Goal: Find specific page/section: Find specific page/section

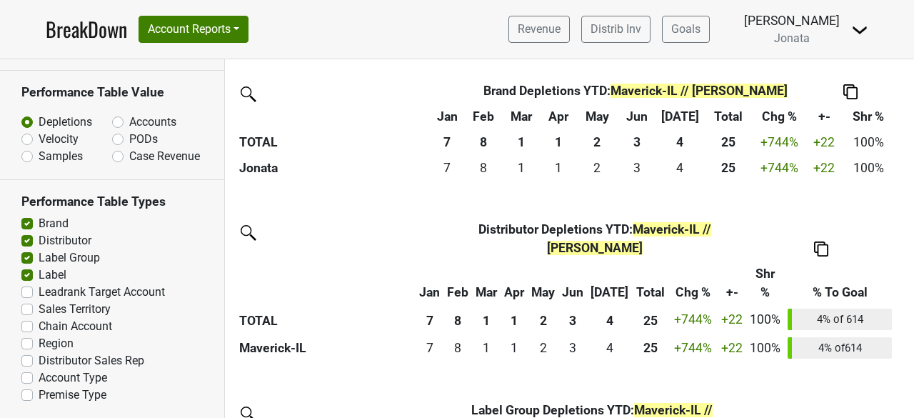
scroll to position [314, 0]
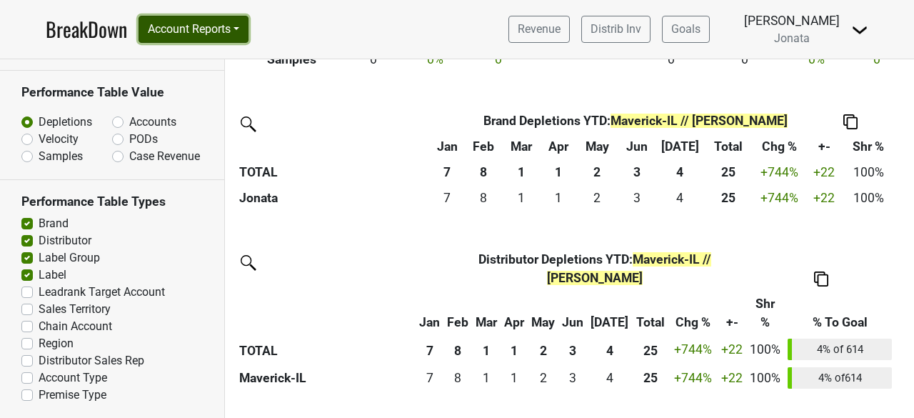
click at [244, 27] on button "Account Reports" at bounding box center [194, 29] width 110 height 27
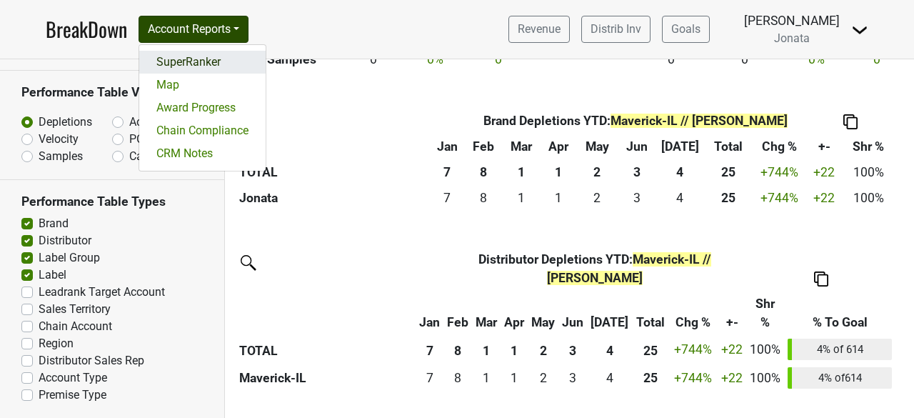
click at [194, 59] on link "SuperRanker" at bounding box center [202, 62] width 126 height 23
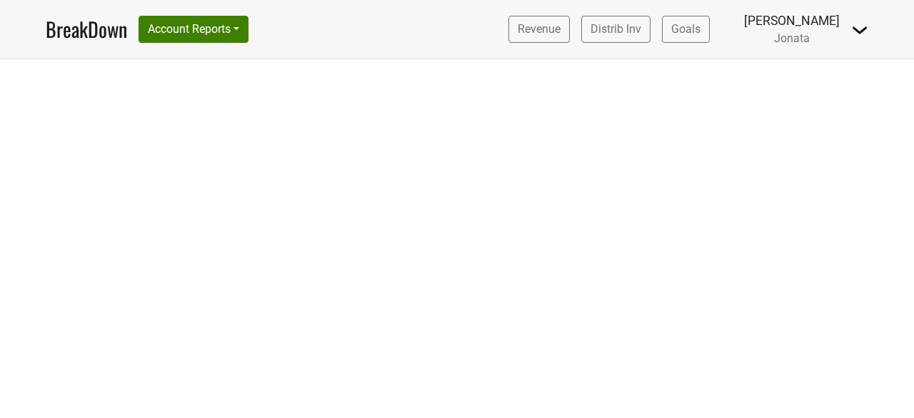
click at [267, 228] on html "BreakDown Account Reports SuperRanker Map Award Progress Chain Compliance CRM N…" at bounding box center [457, 209] width 914 height 418
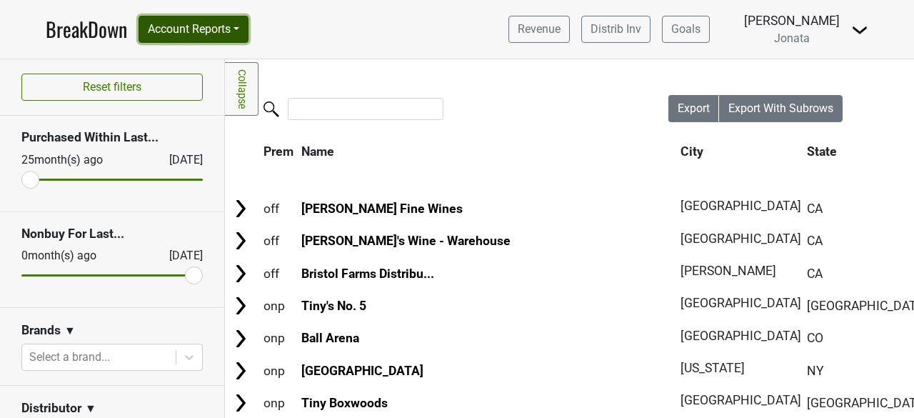
click at [241, 26] on button "Account Reports" at bounding box center [194, 29] width 110 height 27
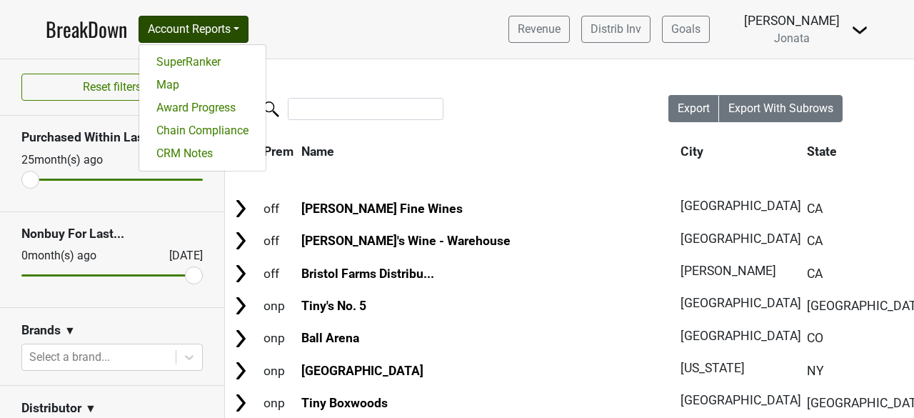
click at [76, 24] on link "BreakDown" at bounding box center [86, 29] width 81 height 30
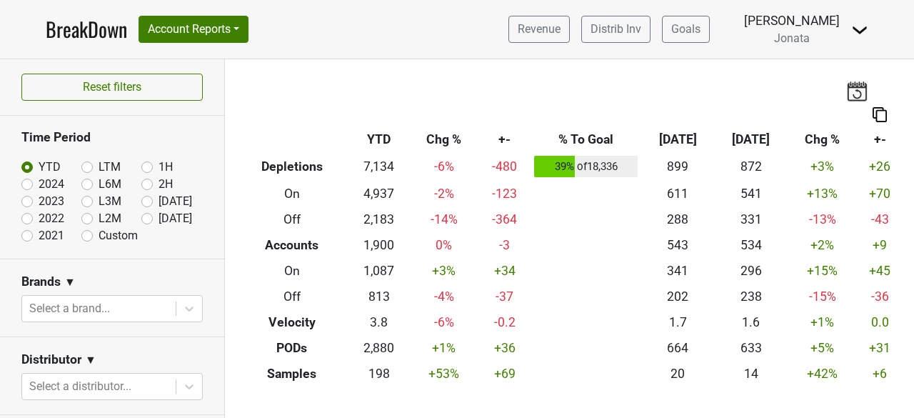
click at [856, 25] on img at bounding box center [859, 29] width 17 height 17
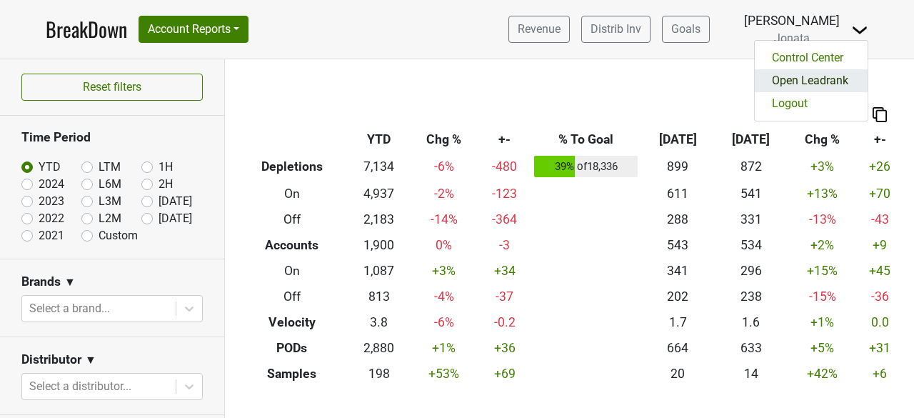
click at [808, 79] on link "Open Leadrank" at bounding box center [811, 80] width 113 height 23
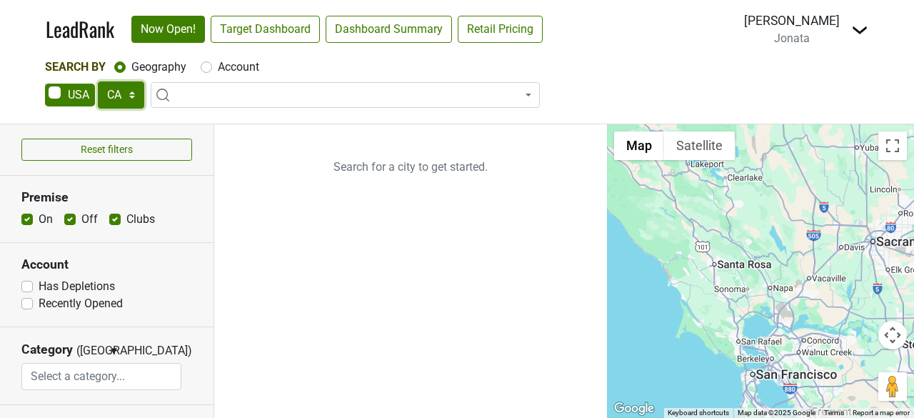
click at [134, 94] on select "AK AL AR AZ CA CO CT DC DE FL GA HI IA ID IL IN KS KY LA MA MD ME MI MN MO MS M…" at bounding box center [121, 94] width 46 height 27
click at [98, 81] on select "AK AL AR AZ CA CO CT DC DE FL GA HI IA ID IL IN KS KY LA MA MD ME MI MN MO MS M…" at bounding box center [121, 94] width 46 height 27
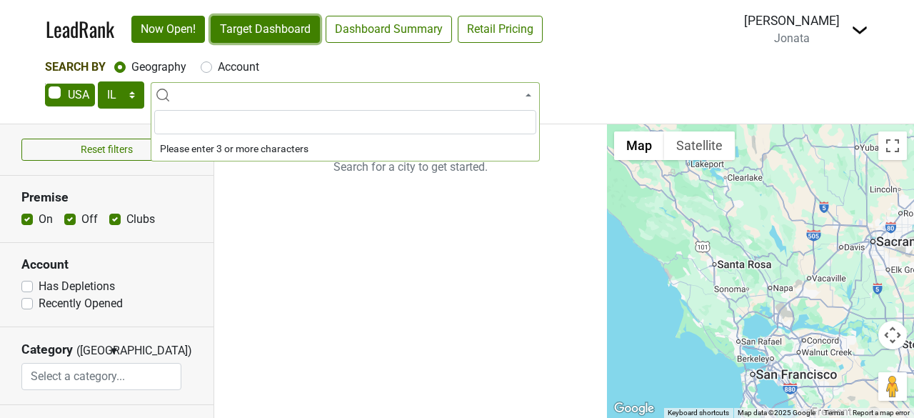
click at [289, 21] on link "Target Dashboard" at bounding box center [265, 29] width 109 height 27
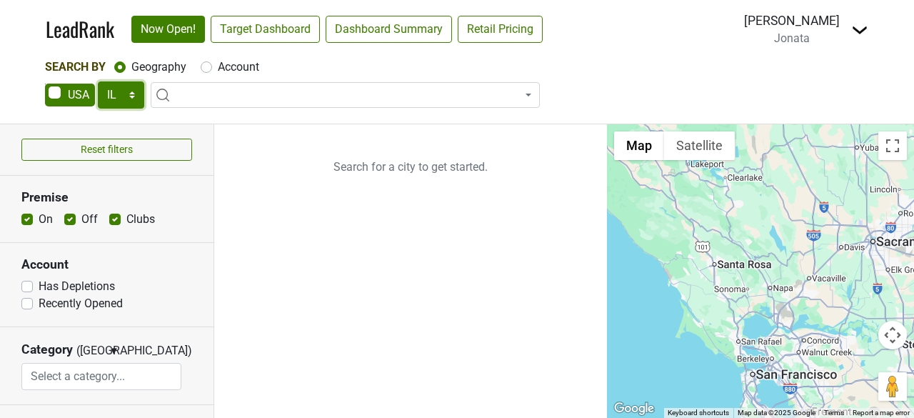
click at [131, 94] on select "AK AL AR AZ CA CO CT DC DE FL GA HI IA ID IL IN KS KY LA MA MD ME MI MN MO MS M…" at bounding box center [121, 94] width 46 height 27
select select "MI"
click at [98, 81] on select "AK AL AR AZ CA CO CT DC DE FL GA HI IA ID IL IN KS KY LA MA MD ME MI MN MO MS M…" at bounding box center [121, 94] width 46 height 27
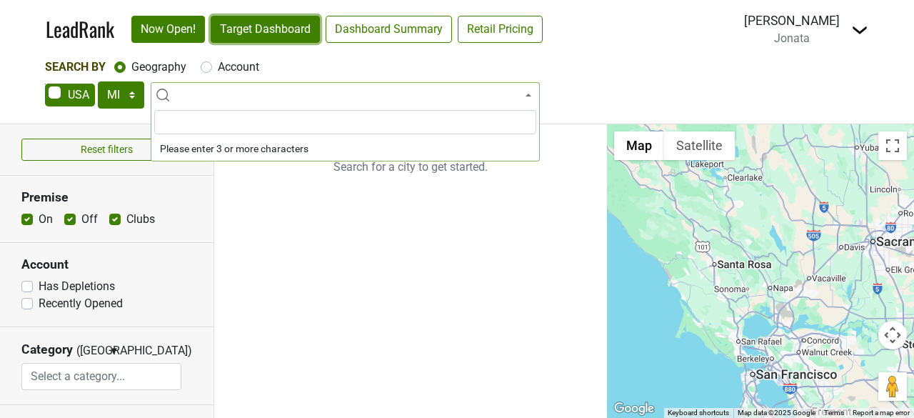
click at [294, 35] on link "Target Dashboard" at bounding box center [265, 29] width 109 height 27
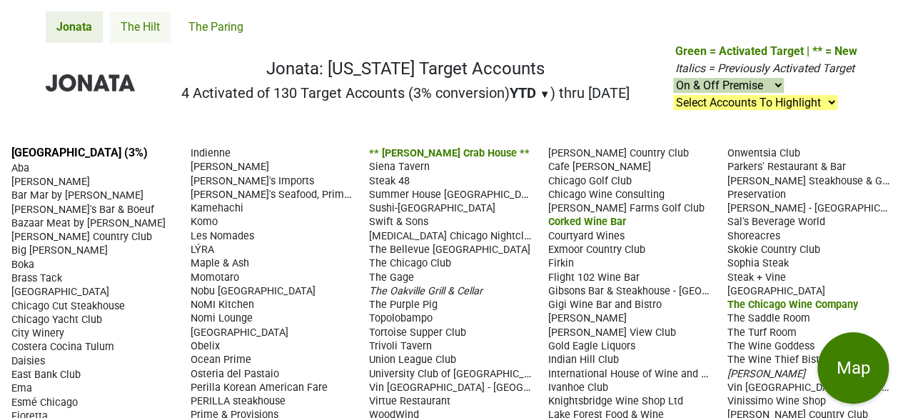
click at [149, 24] on link "The Hilt" at bounding box center [140, 26] width 61 height 31
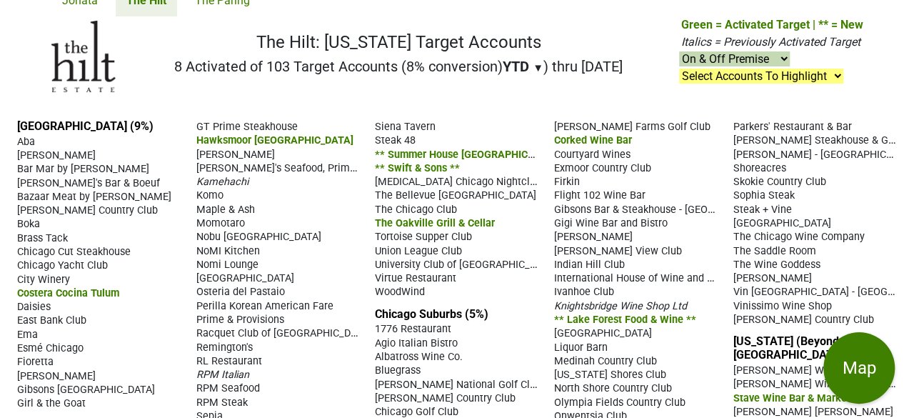
scroll to position [41, 0]
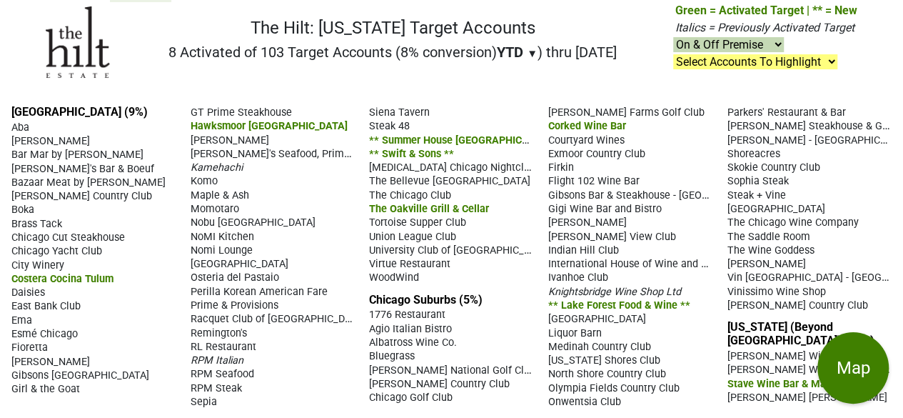
click at [430, 206] on span "The Oakville Grill & Cellar" at bounding box center [429, 209] width 120 height 12
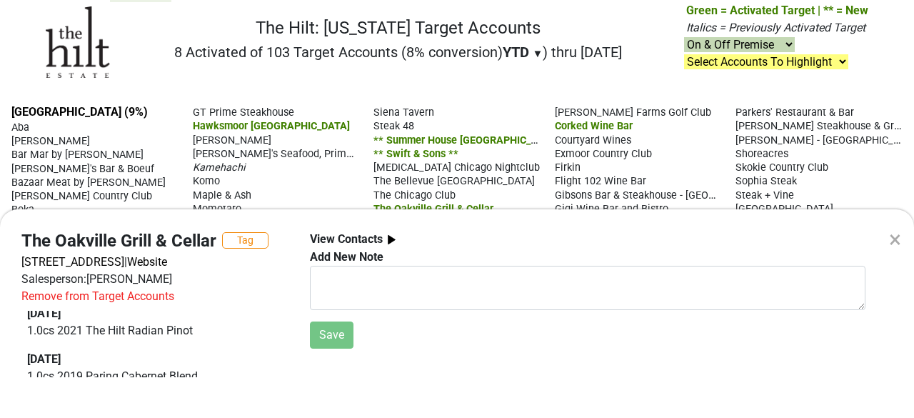
scroll to position [0, 0]
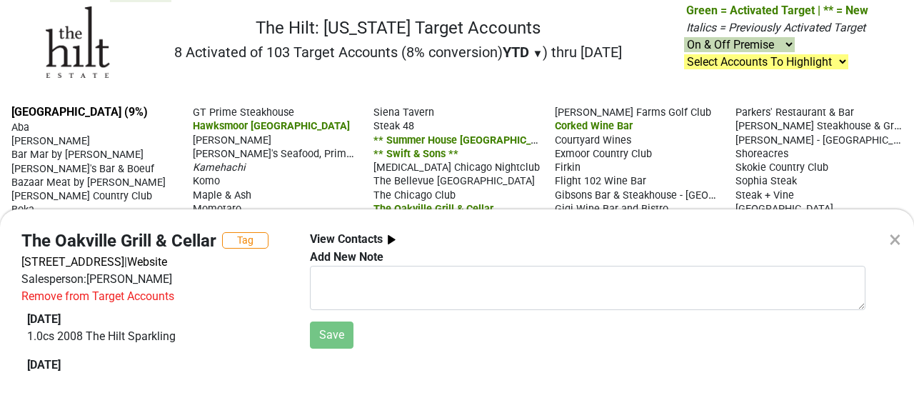
click at [895, 239] on div "×" at bounding box center [895, 239] width 12 height 34
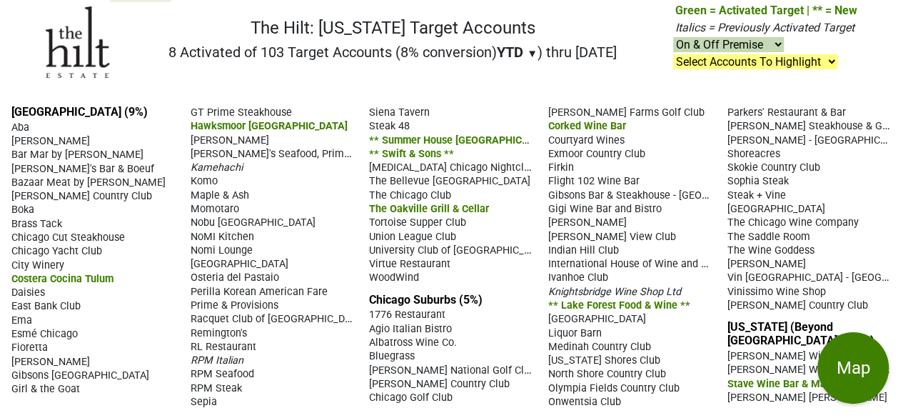
click at [406, 141] on span "** Summer House [GEOGRAPHIC_DATA][PERSON_NAME] **" at bounding box center [507, 140] width 277 height 14
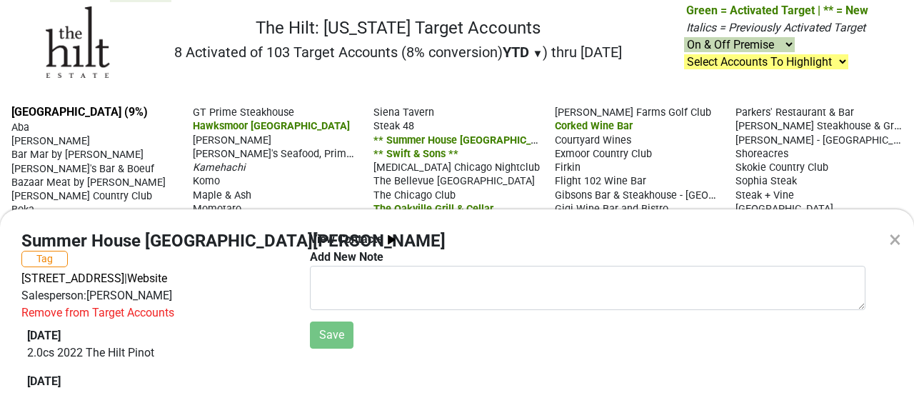
click at [506, 81] on div "× Summer House [GEOGRAPHIC_DATA][PERSON_NAME] Tag [STREET_ADDRESS] | Website Sa…" at bounding box center [457, 209] width 914 height 418
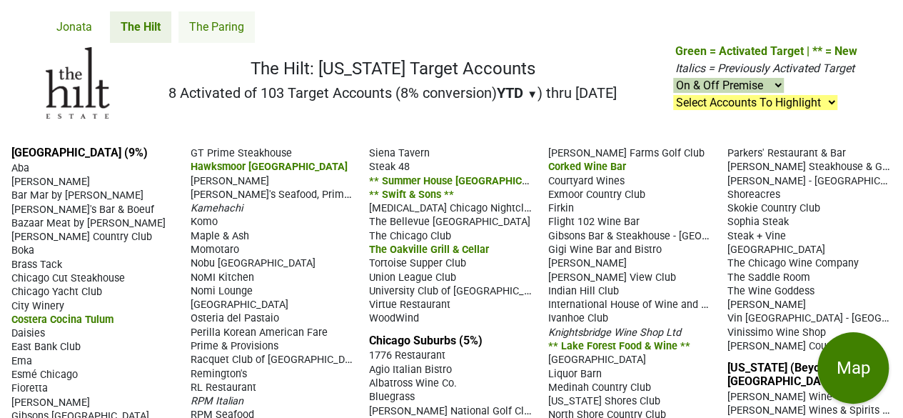
click at [216, 24] on link "The Paring" at bounding box center [217, 26] width 76 height 31
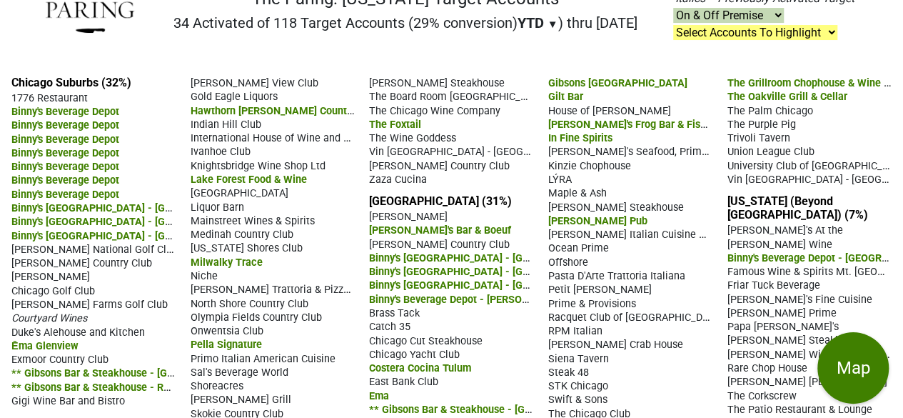
scroll to position [81, 0]
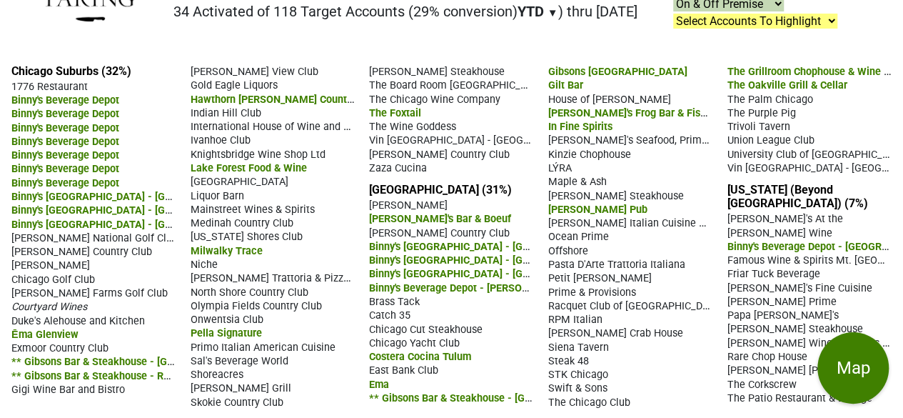
click at [99, 390] on span "Gigi Wine Bar and Bistro" at bounding box center [68, 389] width 114 height 12
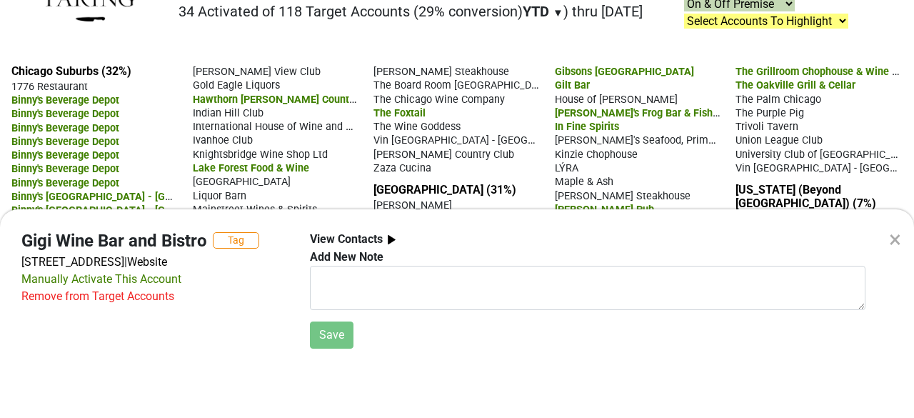
click at [894, 238] on div "×" at bounding box center [895, 239] width 12 height 34
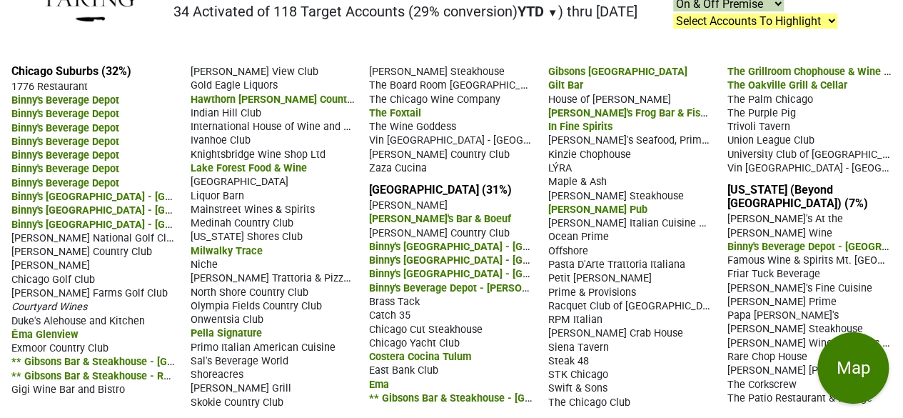
scroll to position [0, 0]
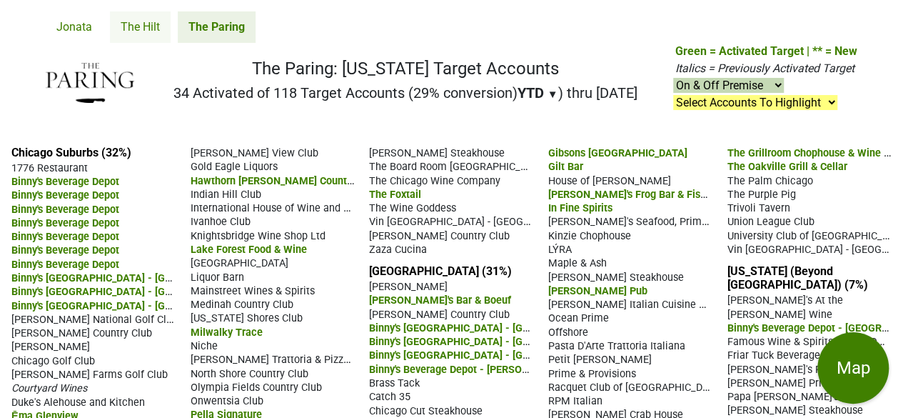
click at [146, 32] on link "The Hilt" at bounding box center [140, 26] width 61 height 31
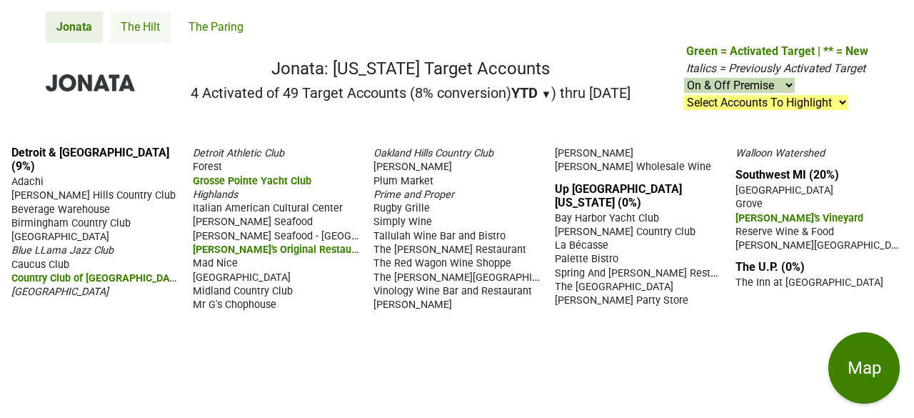
click at [126, 35] on link "The Hilt" at bounding box center [140, 26] width 61 height 31
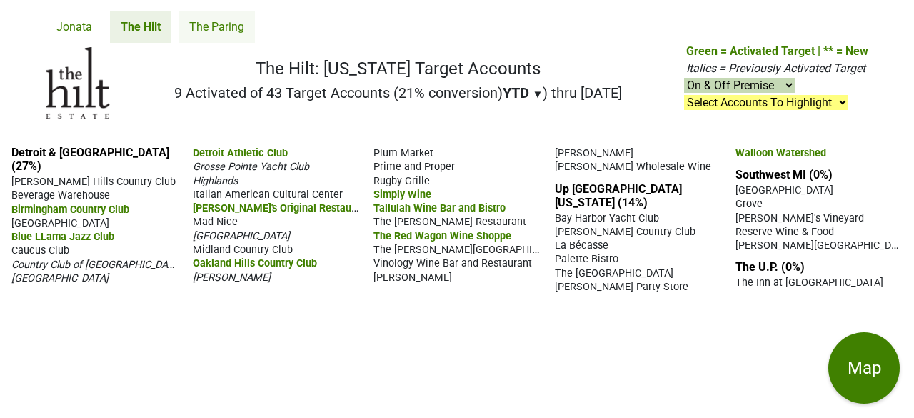
click at [227, 34] on link "The Paring" at bounding box center [217, 26] width 76 height 31
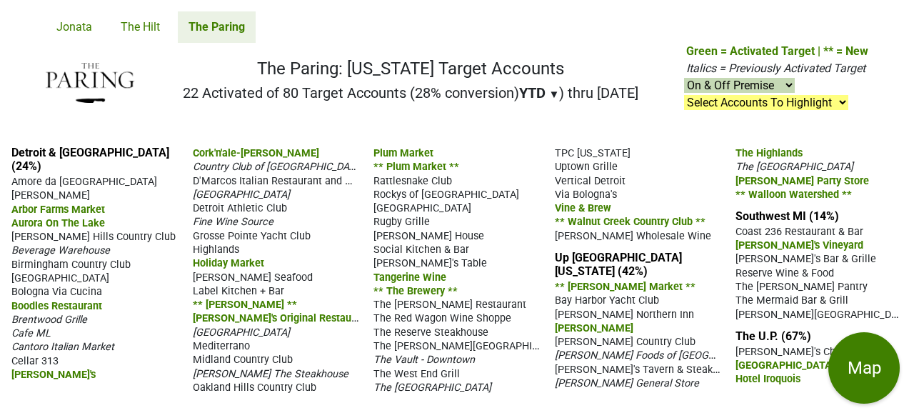
click at [247, 216] on span "Fine Wine Source" at bounding box center [233, 222] width 81 height 12
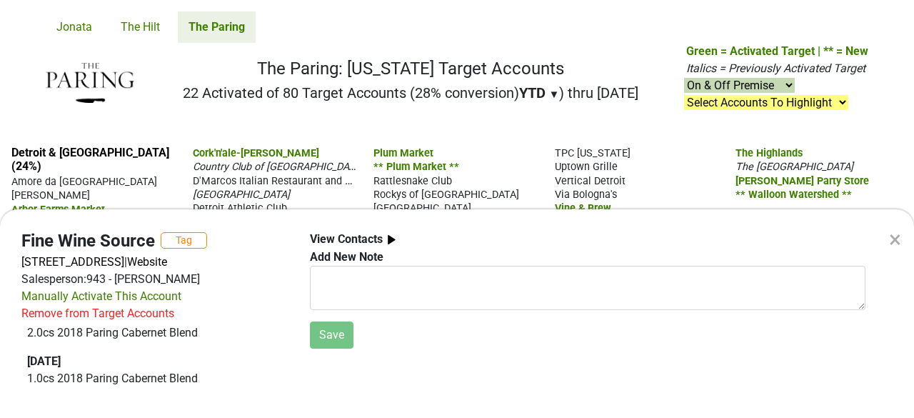
scroll to position [115, 0]
click at [894, 246] on div "×" at bounding box center [895, 239] width 12 height 34
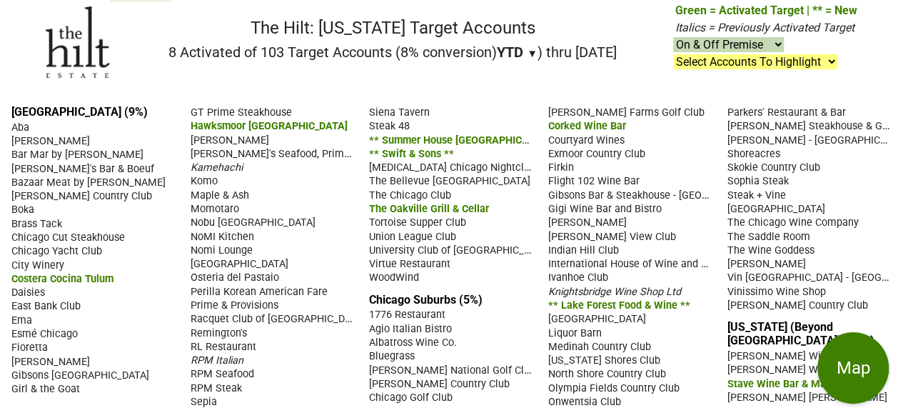
scroll to position [40, 0]
click at [230, 384] on span "RPM Steak" at bounding box center [216, 389] width 51 height 12
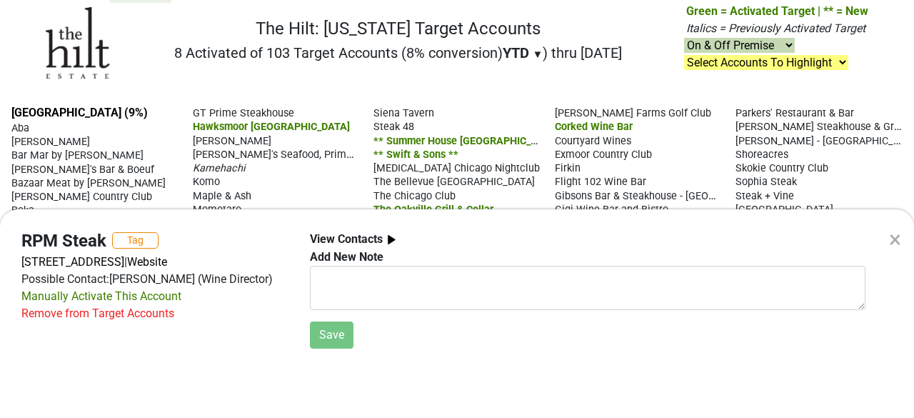
click at [894, 235] on div "×" at bounding box center [895, 239] width 12 height 34
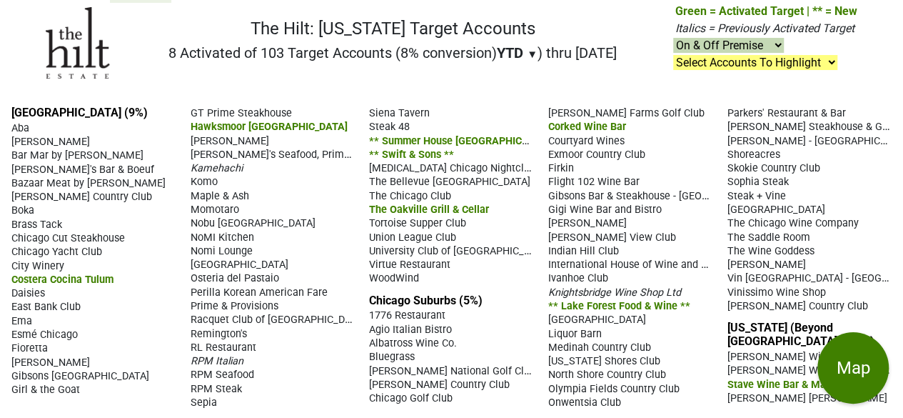
scroll to position [0, 0]
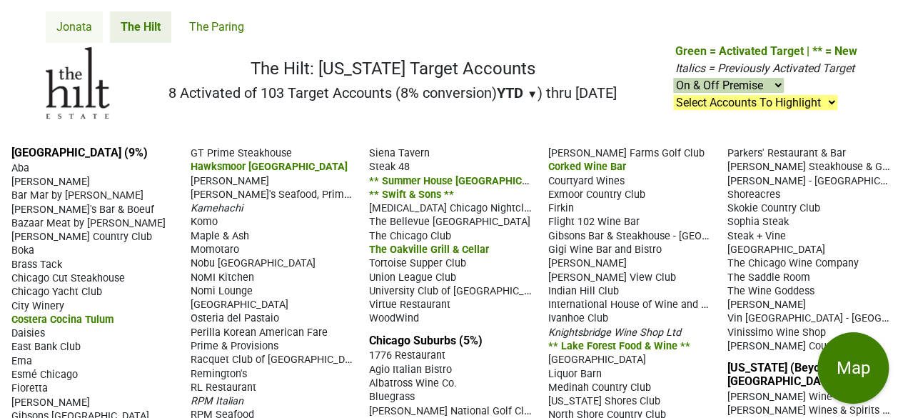
click at [69, 21] on link "Jonata" at bounding box center [74, 26] width 57 height 31
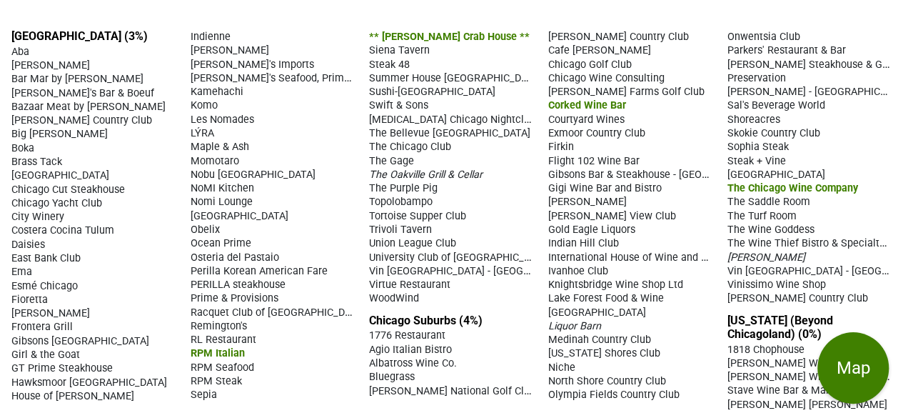
scroll to position [119, 0]
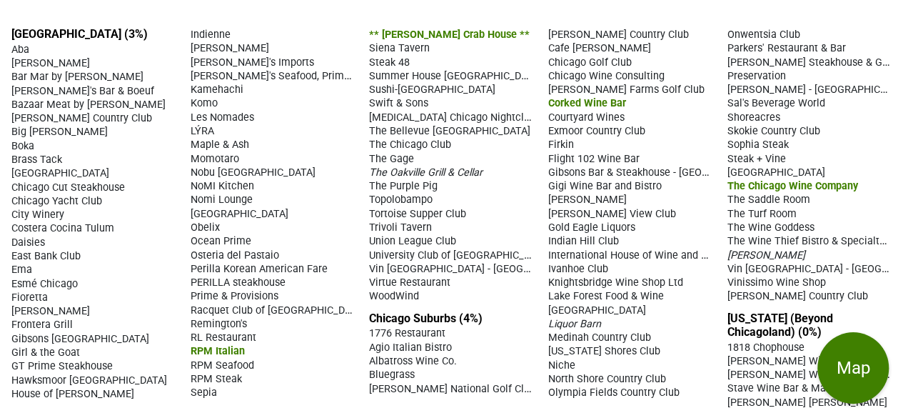
click at [79, 360] on span "GT Prime Steakhouse" at bounding box center [61, 366] width 101 height 12
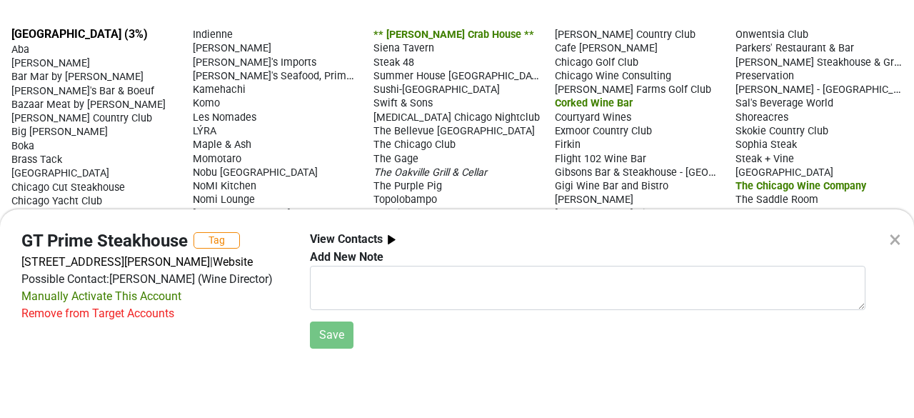
click at [130, 312] on div "Remove from Target Accounts" at bounding box center [97, 313] width 153 height 17
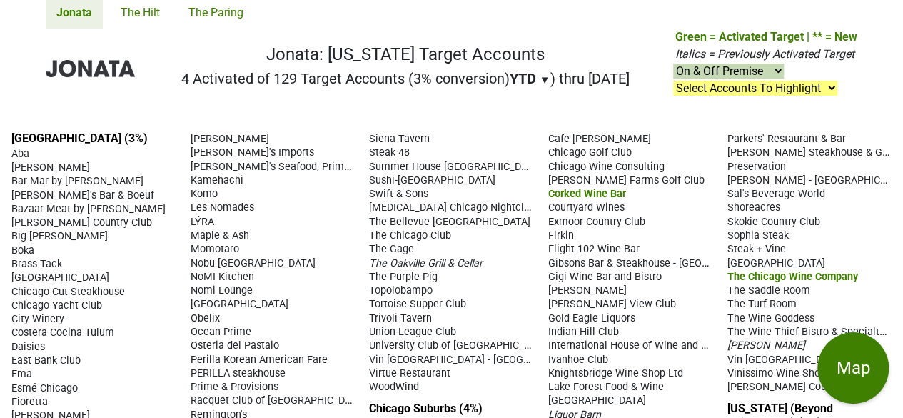
scroll to position [10, 0]
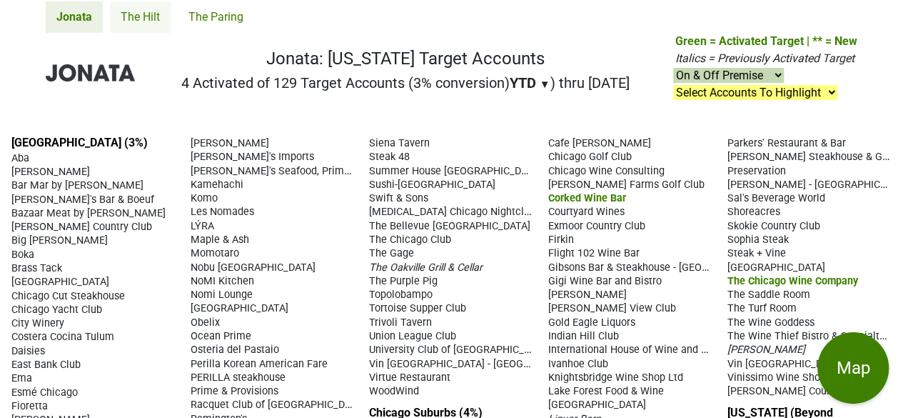
click at [149, 19] on link "The Hilt" at bounding box center [140, 16] width 61 height 31
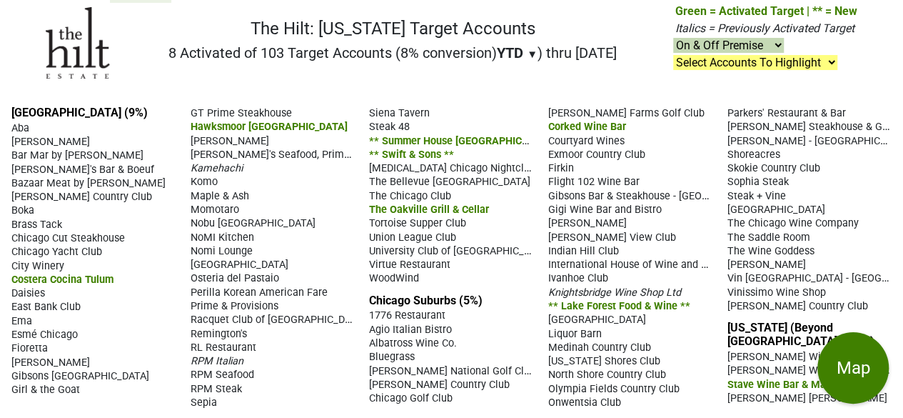
scroll to position [41, 0]
